Goal: Transaction & Acquisition: Purchase product/service

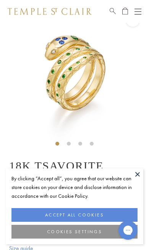
scroll to position [23, 0]
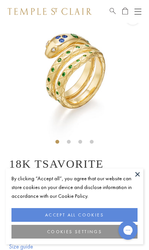
click at [137, 177] on button at bounding box center [137, 174] width 11 height 11
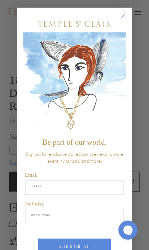
scroll to position [107, 0]
click at [128, 20] on button "Close dialog" at bounding box center [127, 20] width 10 height 10
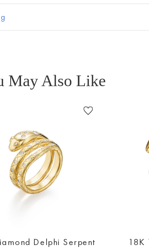
scroll to position [0, 0]
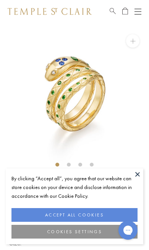
click at [144, 177] on div "SEE RECOMMENDED CHAIN PAIRINGS 18K Tsavorite Delphi Serpent Ring $8,500" at bounding box center [74, 229] width 149 height 412
click at [135, 176] on button at bounding box center [137, 174] width 11 height 11
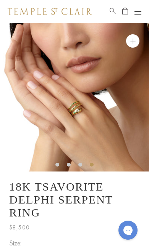
scroll to position [6, 0]
